Goal: Task Accomplishment & Management: Manage account settings

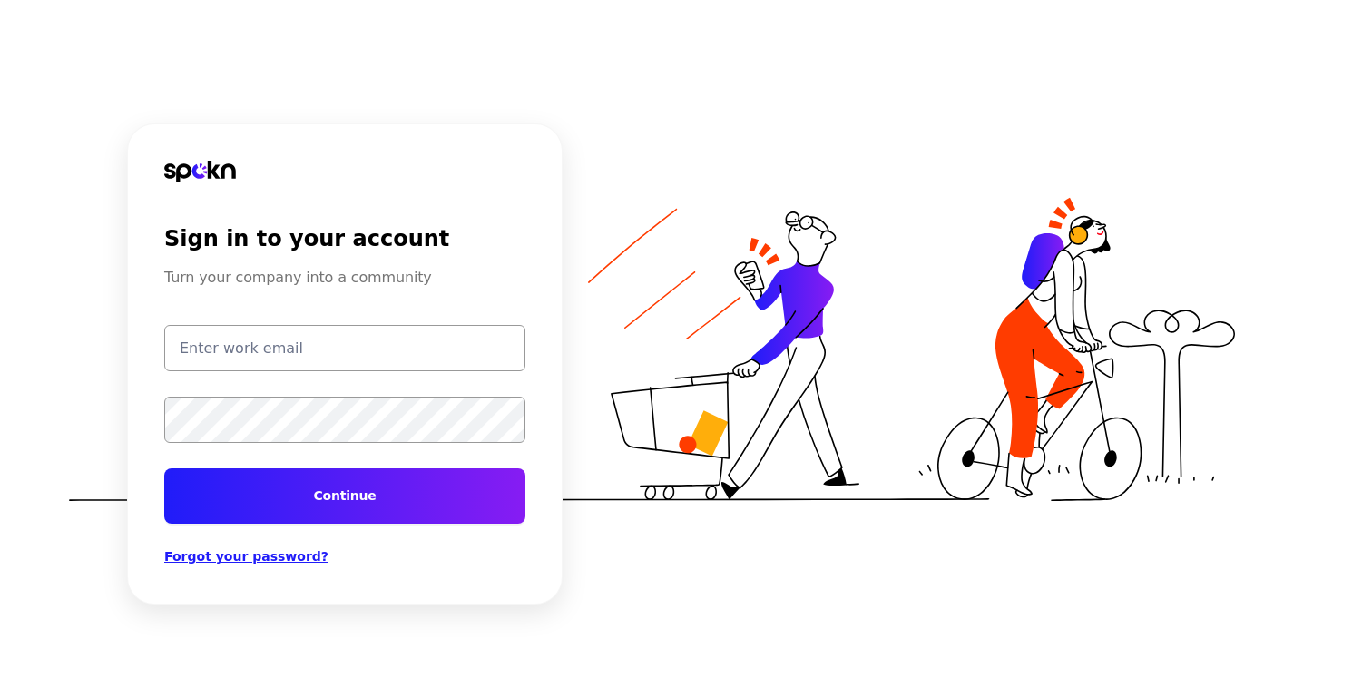
click at [277, 353] on input "email" at bounding box center [344, 348] width 361 height 46
type input "[PERSON_NAME][EMAIL_ADDRESS][PERSON_NAME][DOMAIN_NAME]"
click at [164, 468] on button "Continue" at bounding box center [344, 495] width 361 height 55
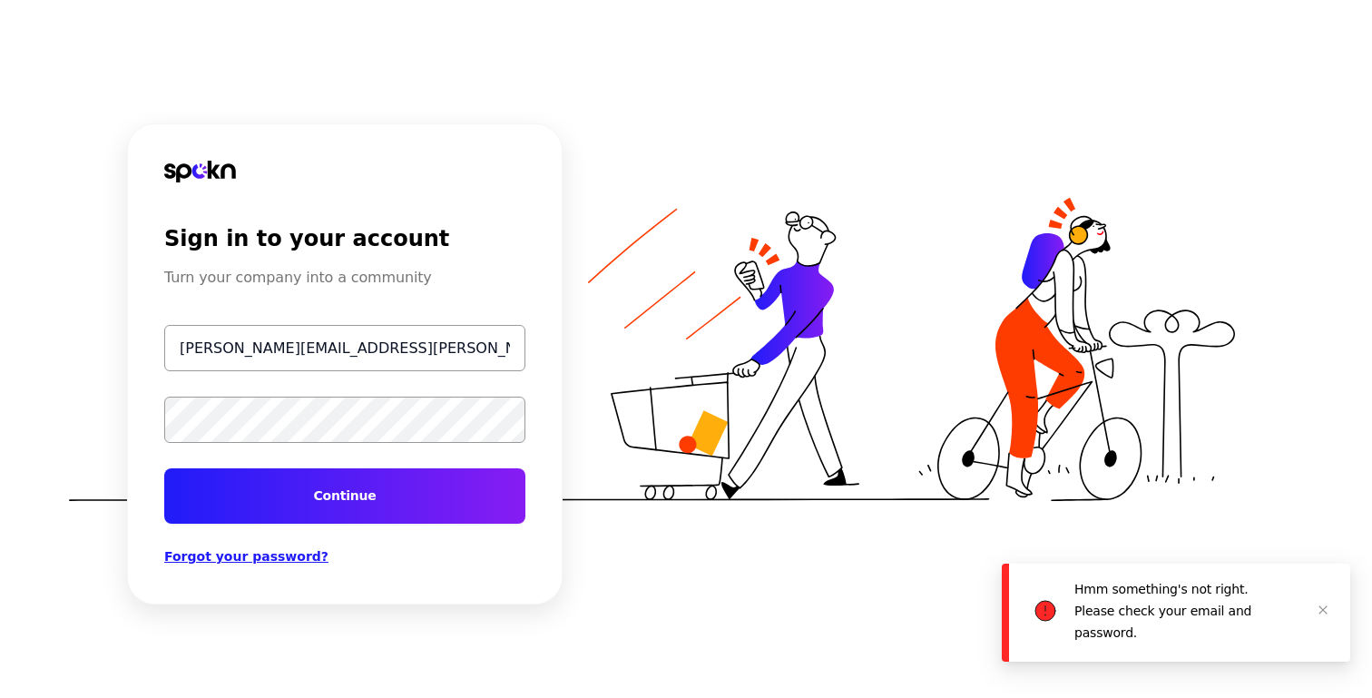
click at [280, 556] on span "Forgot your password?" at bounding box center [246, 556] width 164 height 15
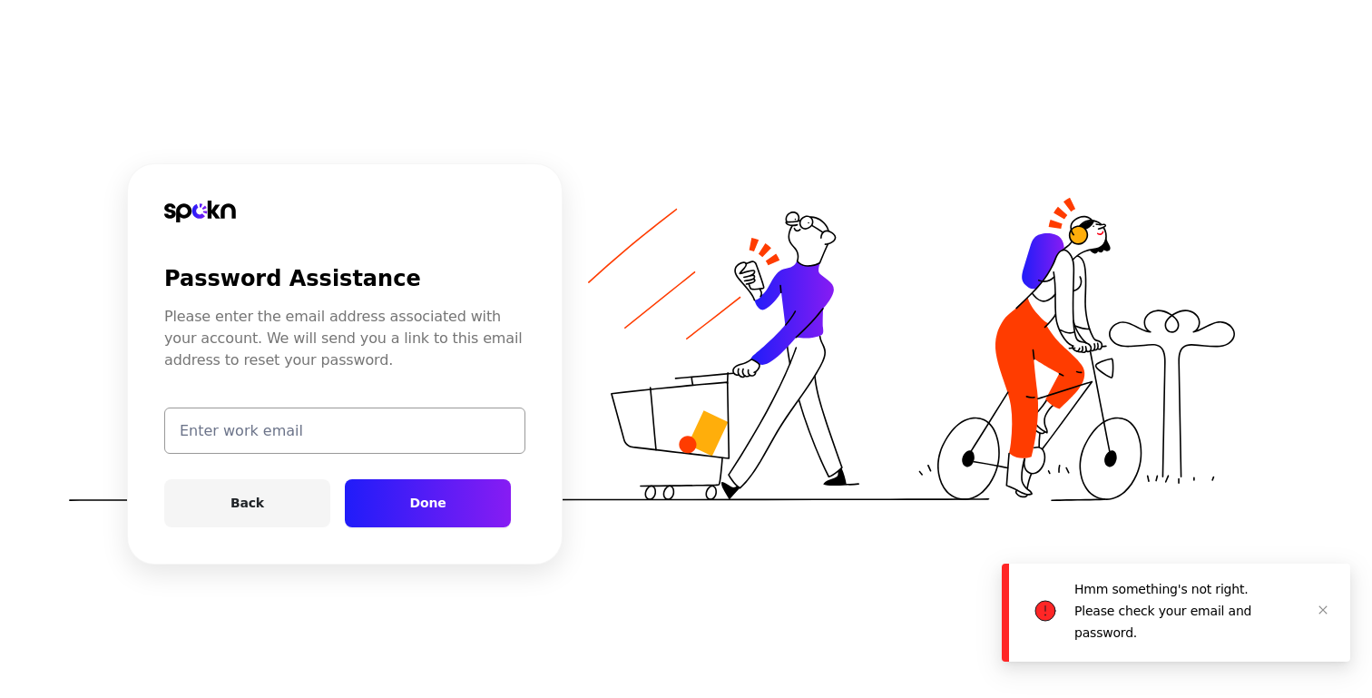
click at [417, 448] on input "email" at bounding box center [344, 430] width 361 height 46
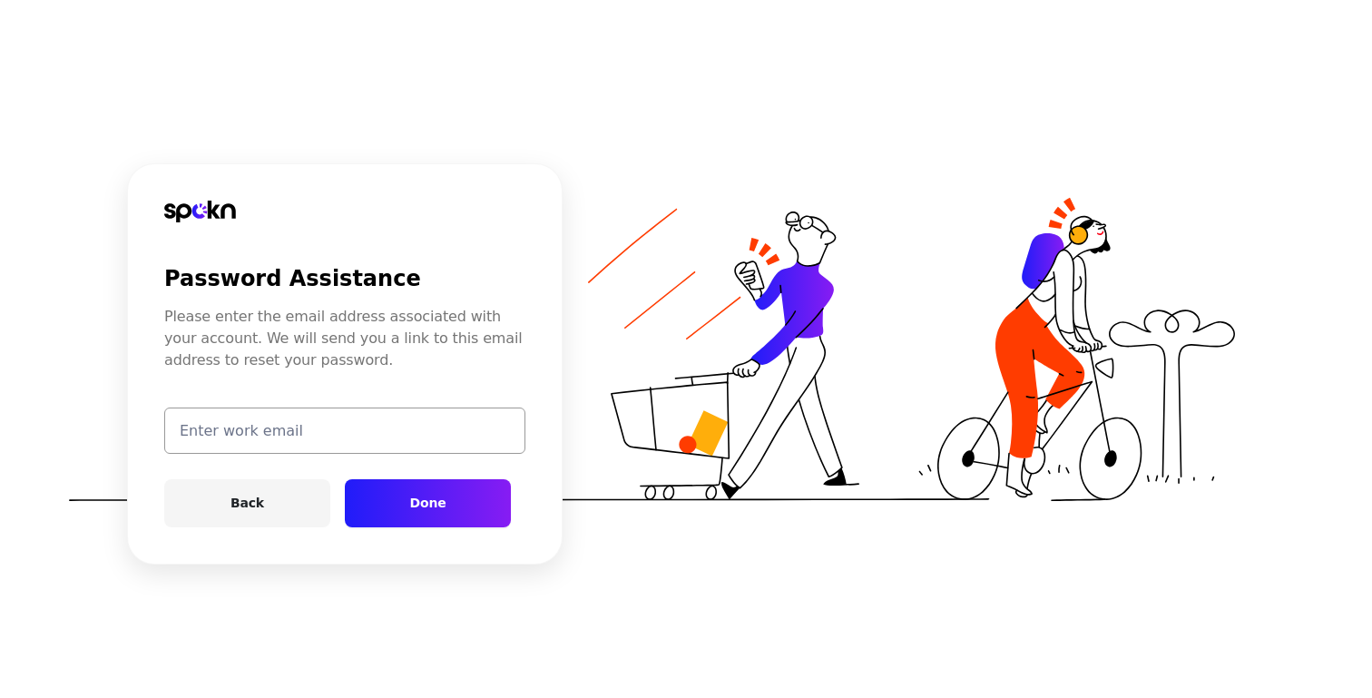
type input "[PERSON_NAME][EMAIL_ADDRESS][PERSON_NAME][DOMAIN_NAME]"
click at [429, 507] on button "Done" at bounding box center [428, 503] width 166 height 48
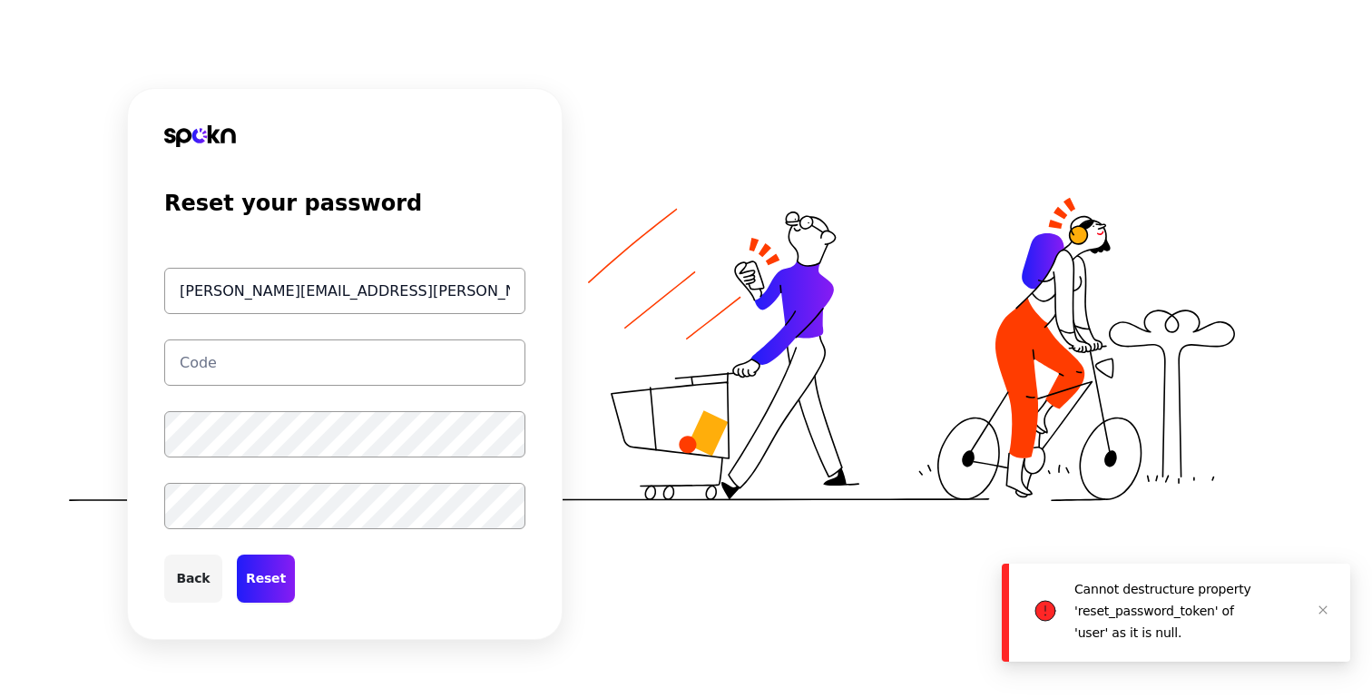
click at [327, 367] on input "text" at bounding box center [344, 362] width 361 height 46
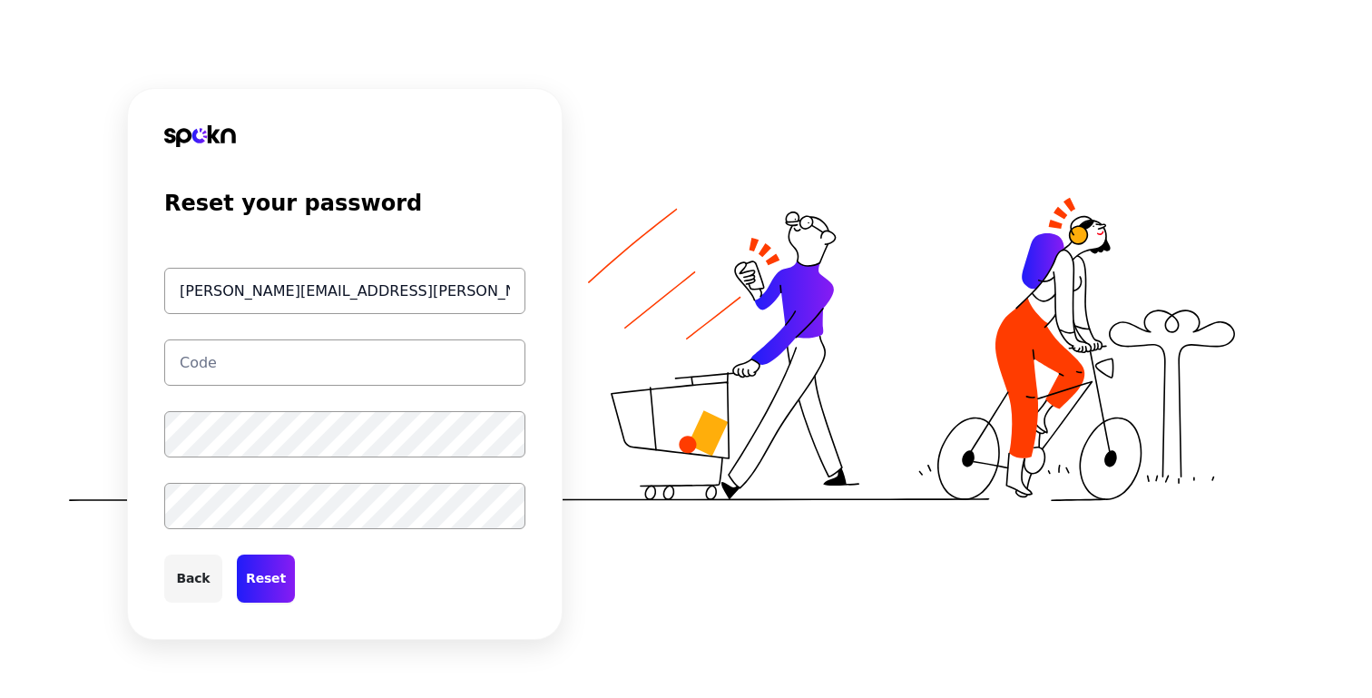
click at [159, 594] on div "Reset your password kerry.mcfadden@smashburger.com Back Reset" at bounding box center [344, 364] width 435 height 552
click at [189, 576] on button "Back" at bounding box center [193, 578] width 58 height 48
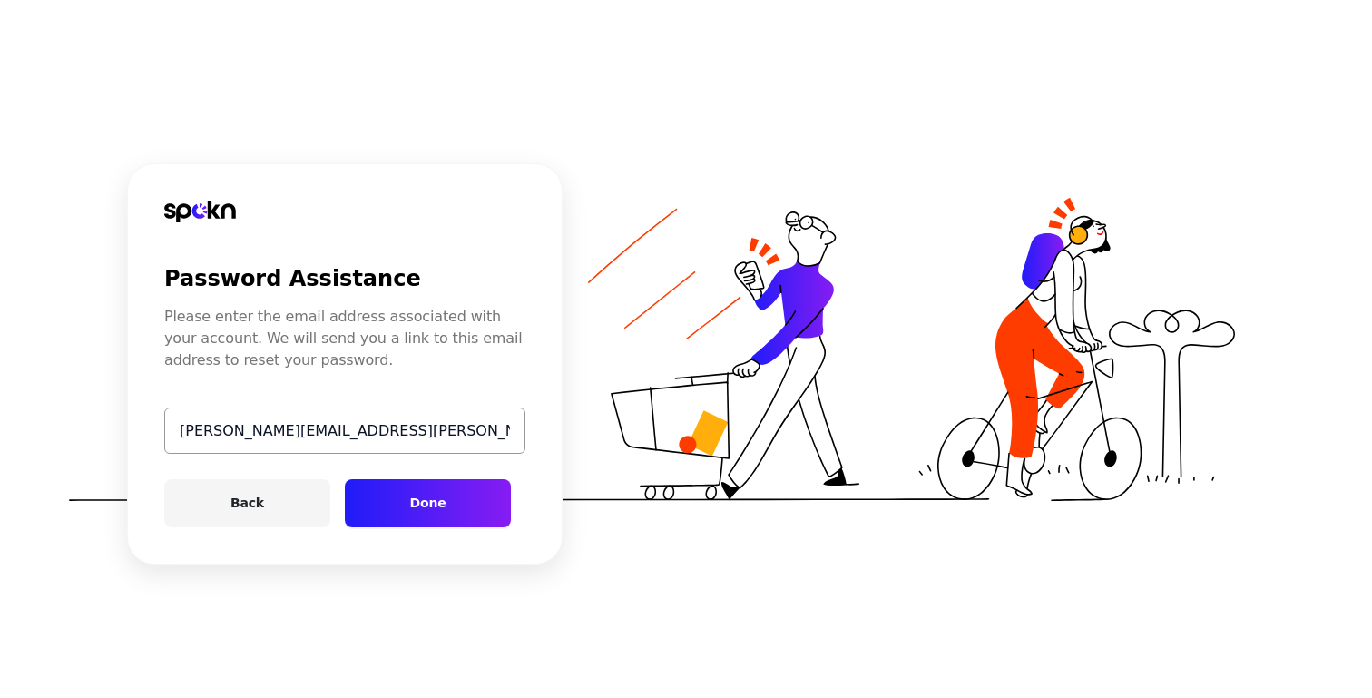
click at [389, 495] on button "Done" at bounding box center [428, 503] width 166 height 48
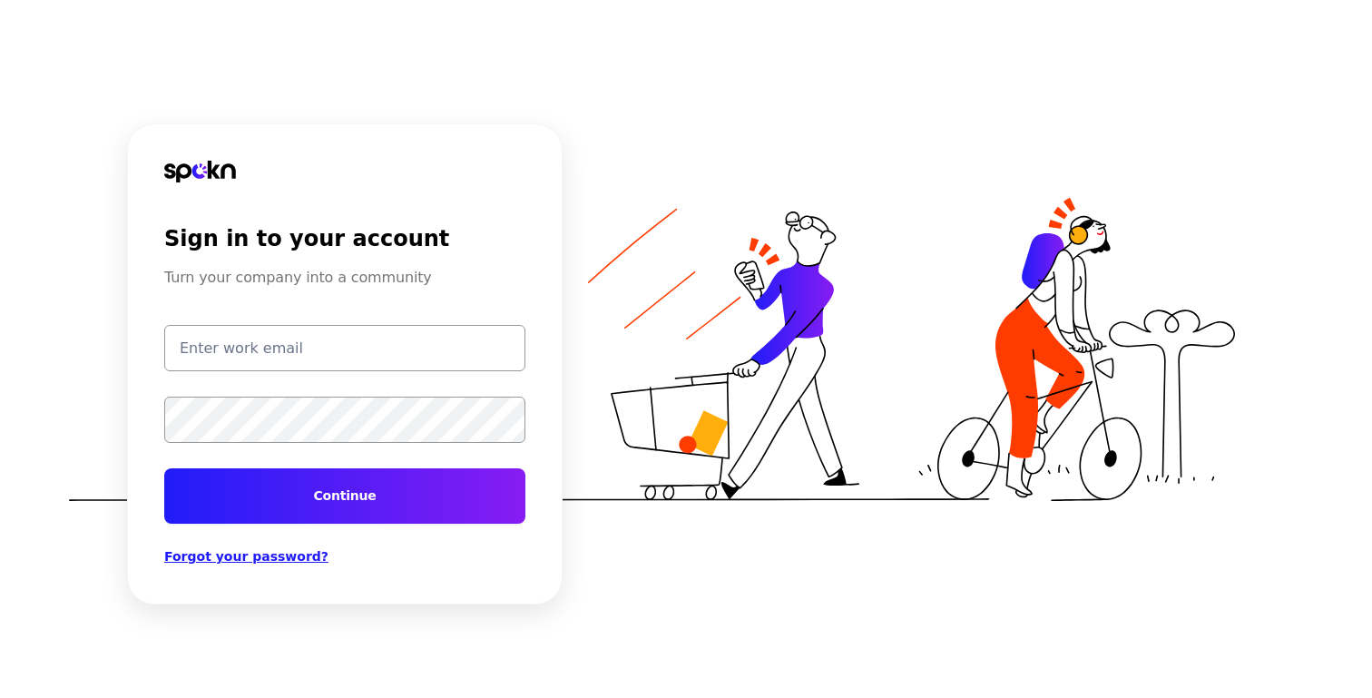
click at [330, 352] on input "email" at bounding box center [344, 348] width 361 height 46
type input "[PERSON_NAME][EMAIL_ADDRESS][PERSON_NAME][DOMAIN_NAME]"
click at [164, 468] on button "Continue" at bounding box center [344, 495] width 361 height 55
click at [279, 558] on span "Forgot your password?" at bounding box center [246, 556] width 164 height 15
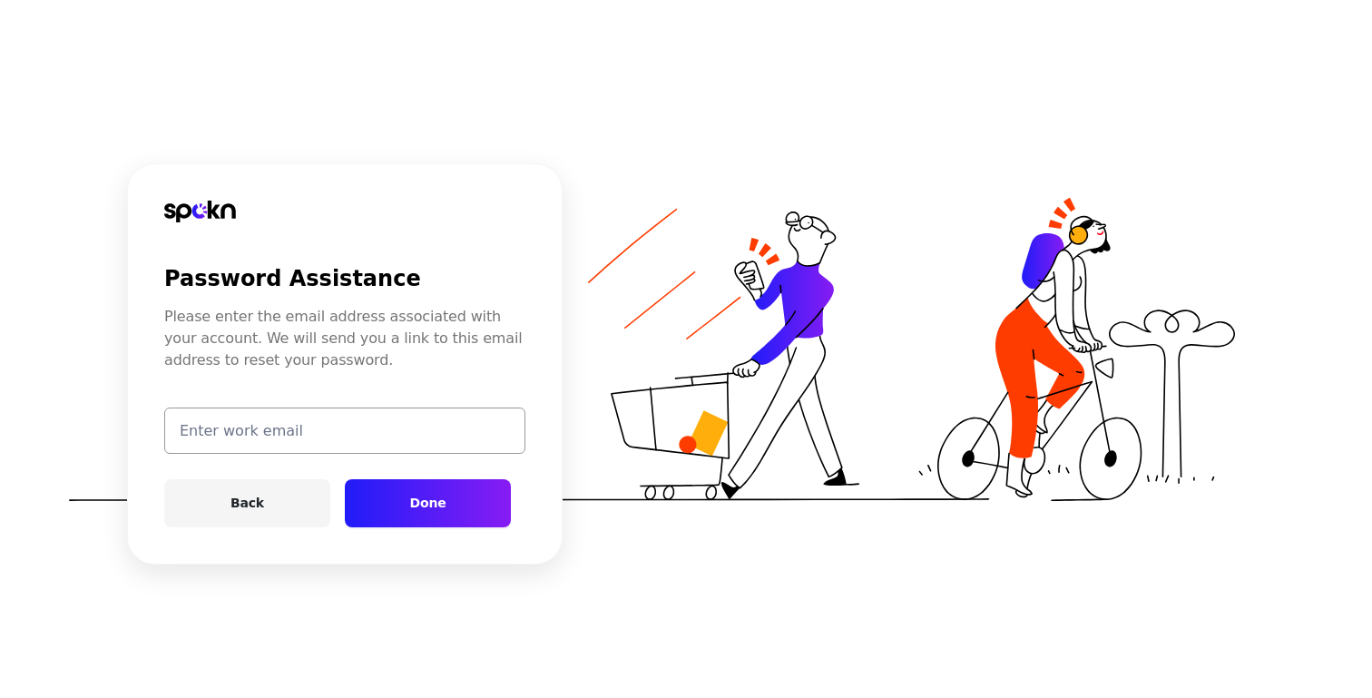
click at [334, 426] on input "email" at bounding box center [344, 430] width 361 height 46
type input "[PERSON_NAME][EMAIL_ADDRESS][PERSON_NAME][DOMAIN_NAME]"
click at [395, 493] on button "Done" at bounding box center [428, 503] width 166 height 48
